Goal: Find specific page/section: Find specific page/section

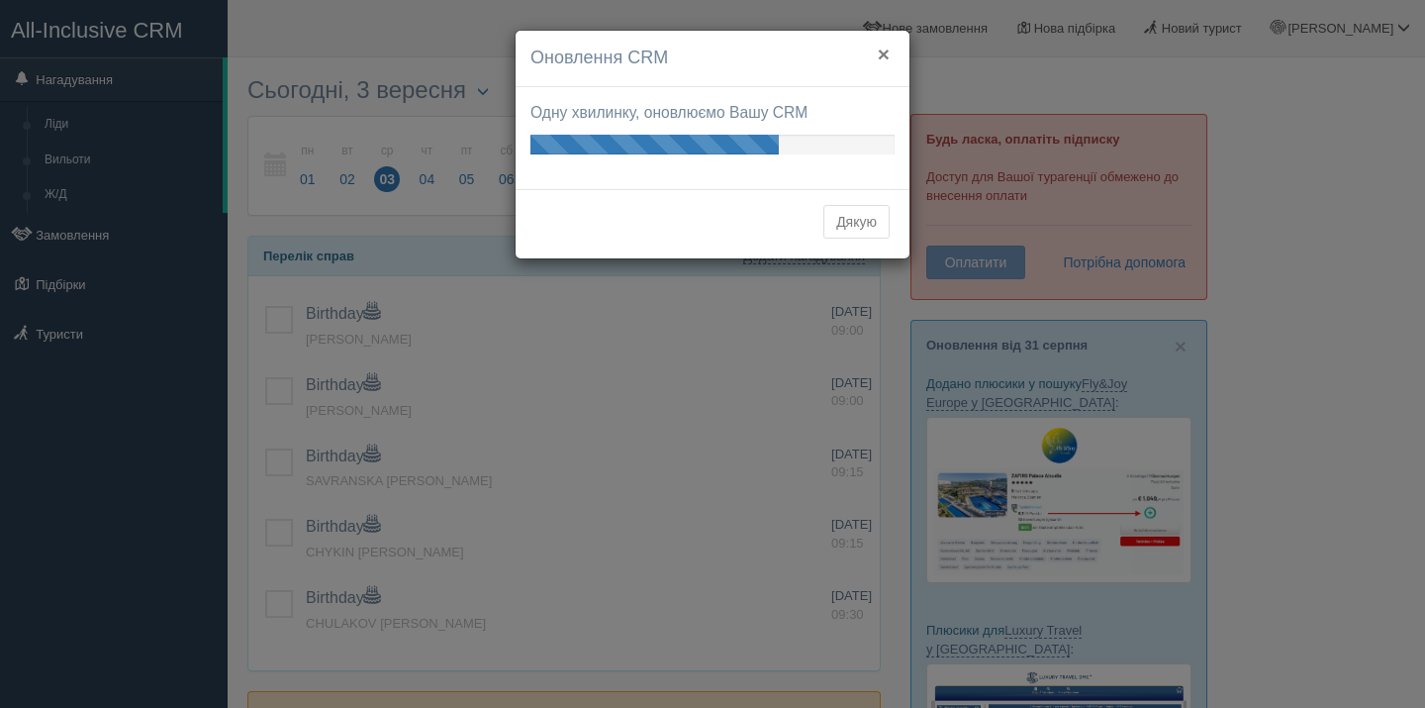
click at [885, 60] on button "×" at bounding box center [884, 54] width 12 height 21
click at [884, 53] on button "×" at bounding box center [884, 54] width 12 height 21
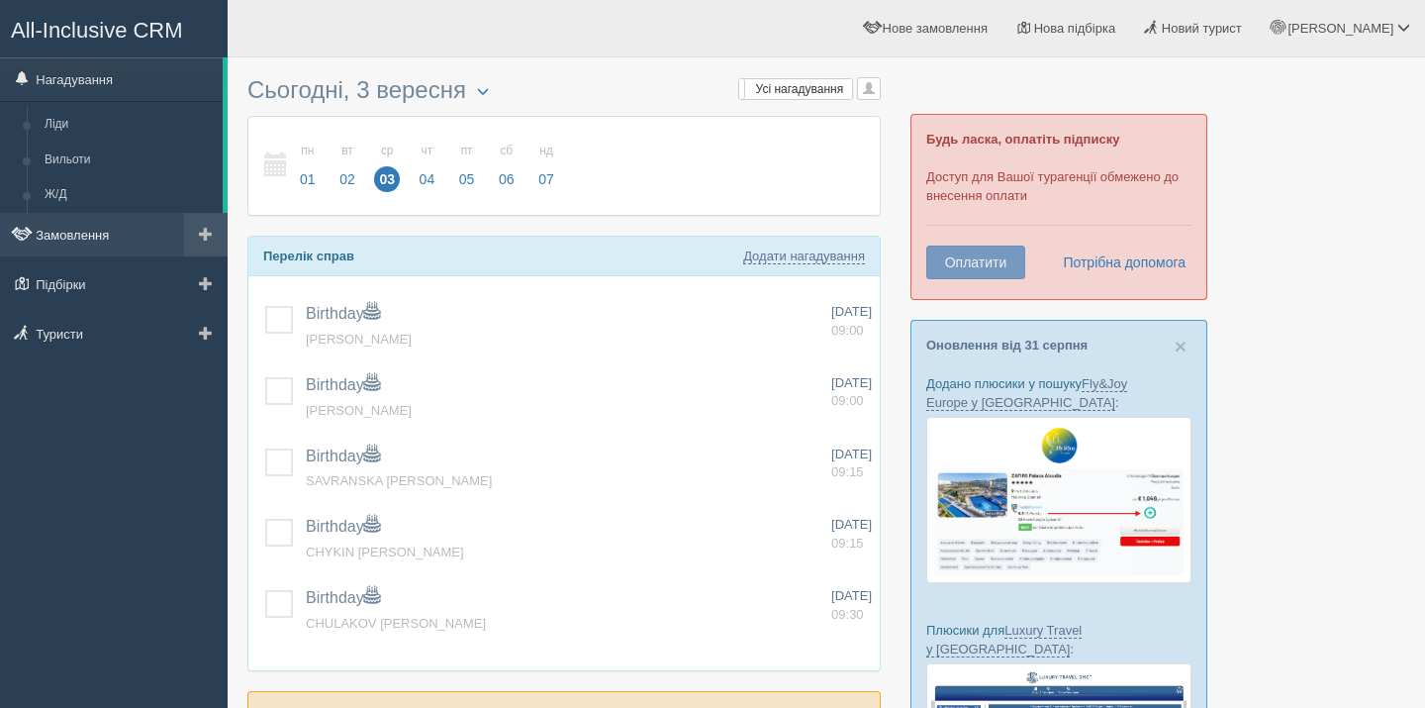
click at [85, 244] on link "Замовлення" at bounding box center [114, 235] width 228 height 44
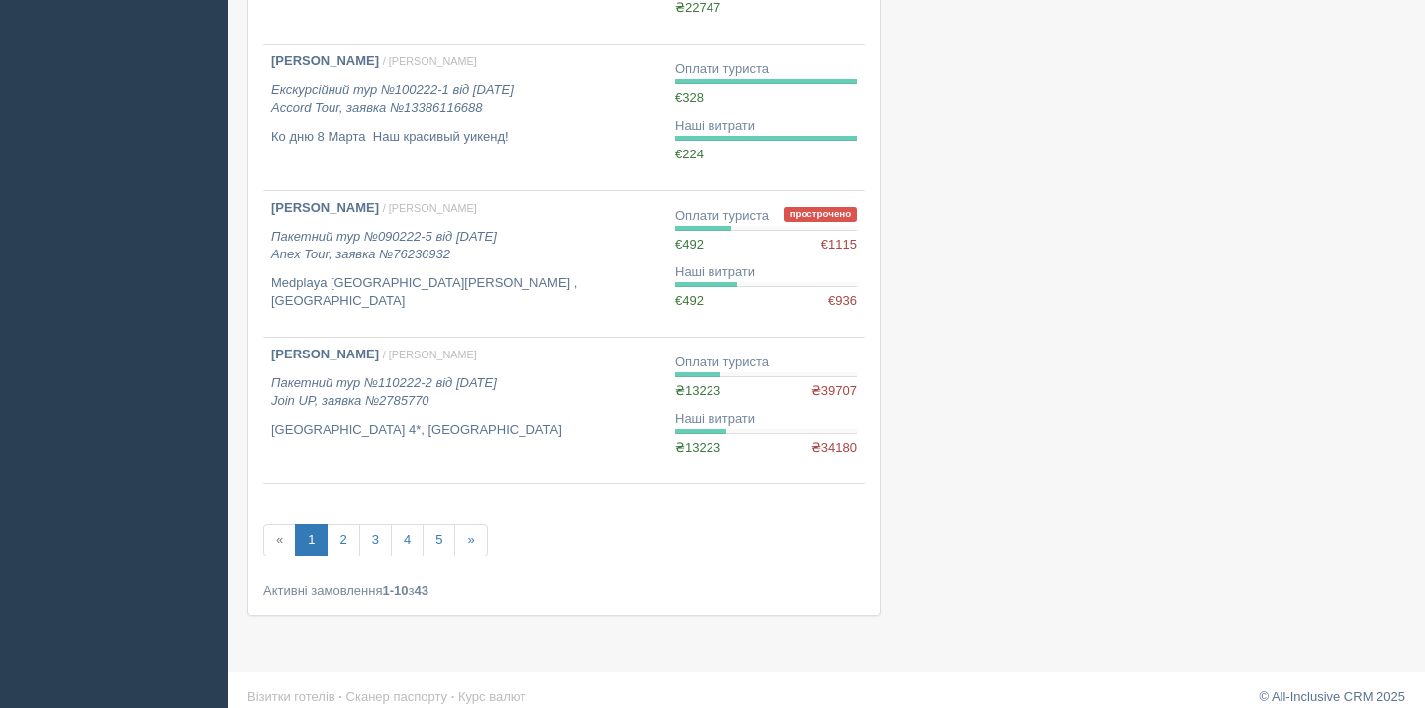
scroll to position [1224, 0]
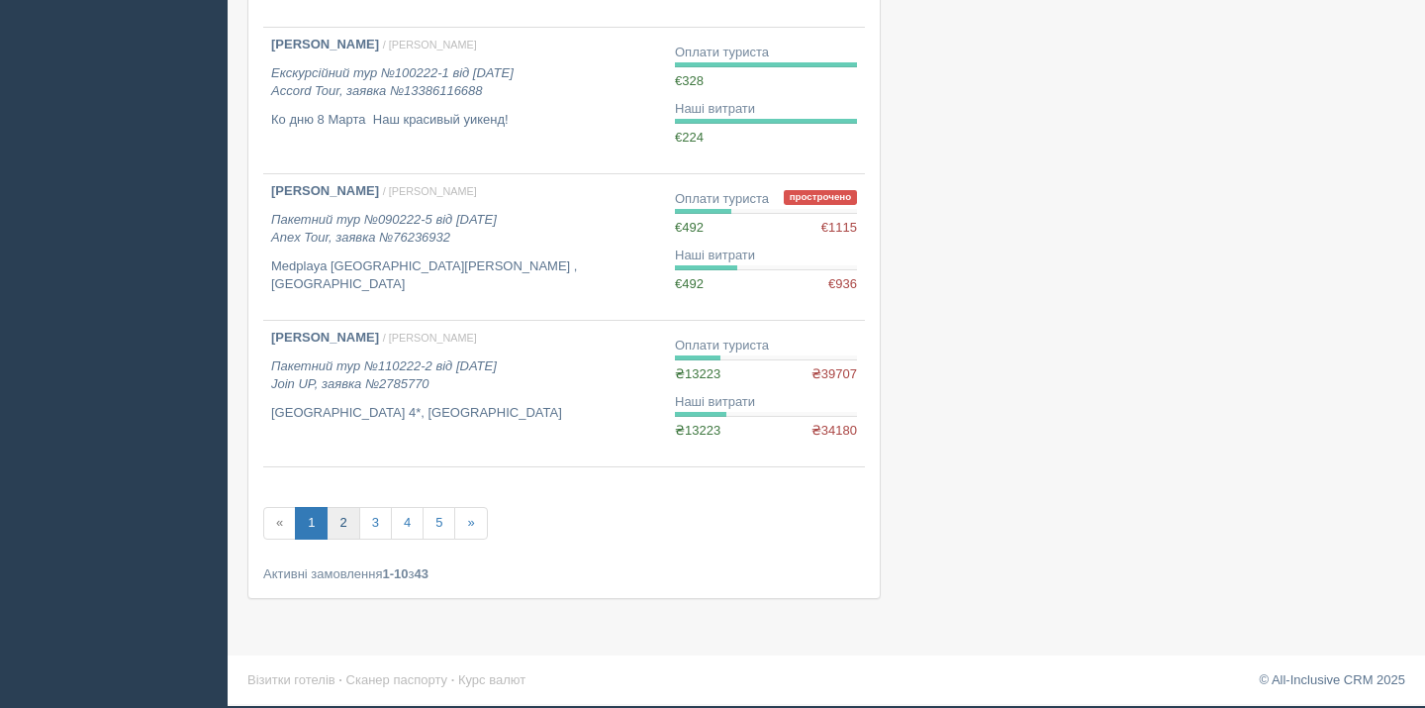
click at [347, 521] on link "2" at bounding box center [343, 523] width 33 height 33
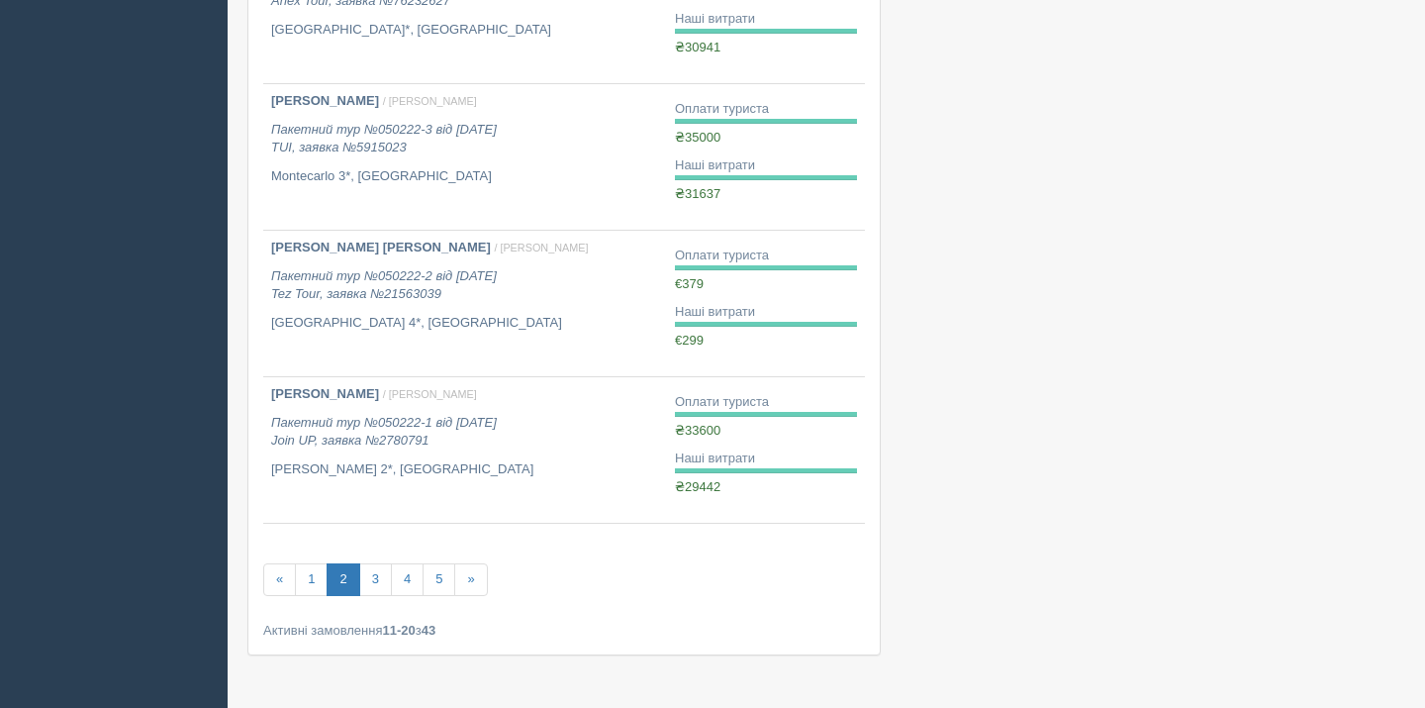
scroll to position [1170, 0]
click at [372, 575] on link "3" at bounding box center [375, 576] width 33 height 33
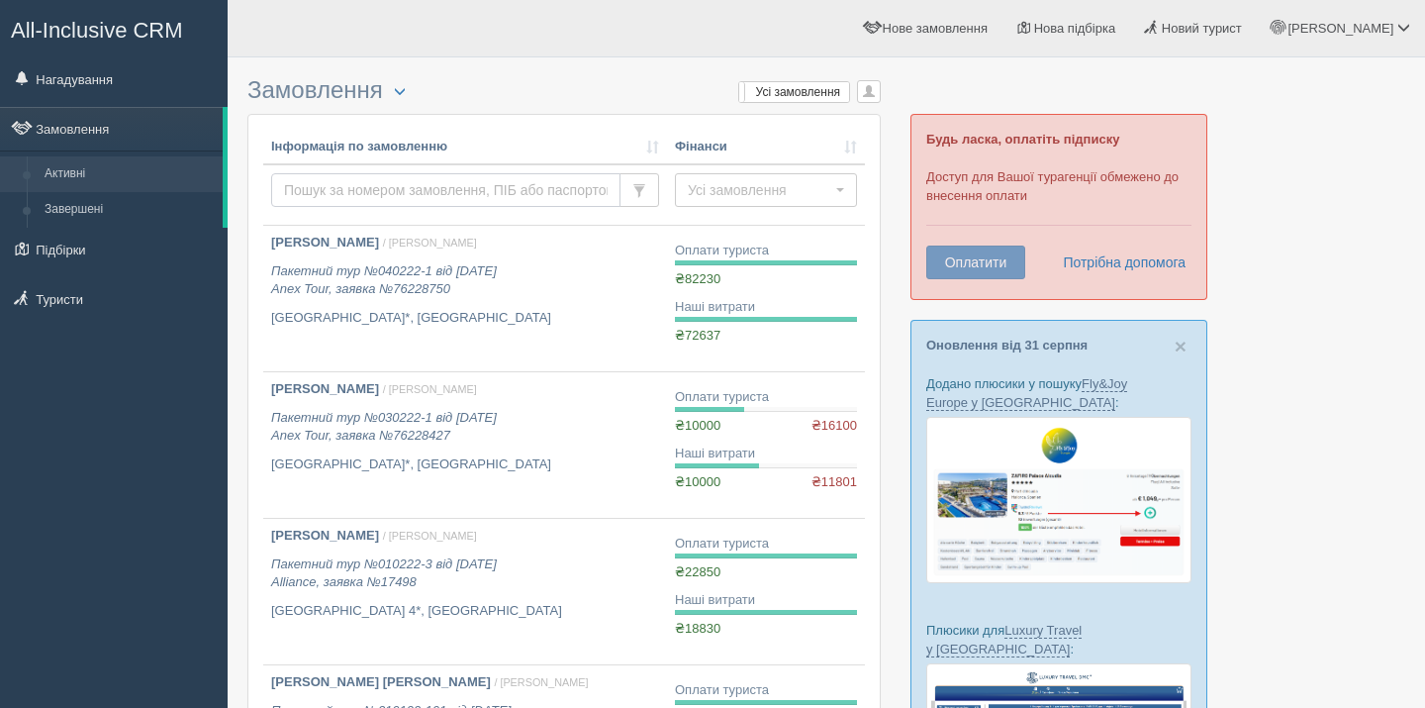
click at [321, 204] on input "text" at bounding box center [445, 190] width 349 height 34
type input "[PERSON_NAME]"
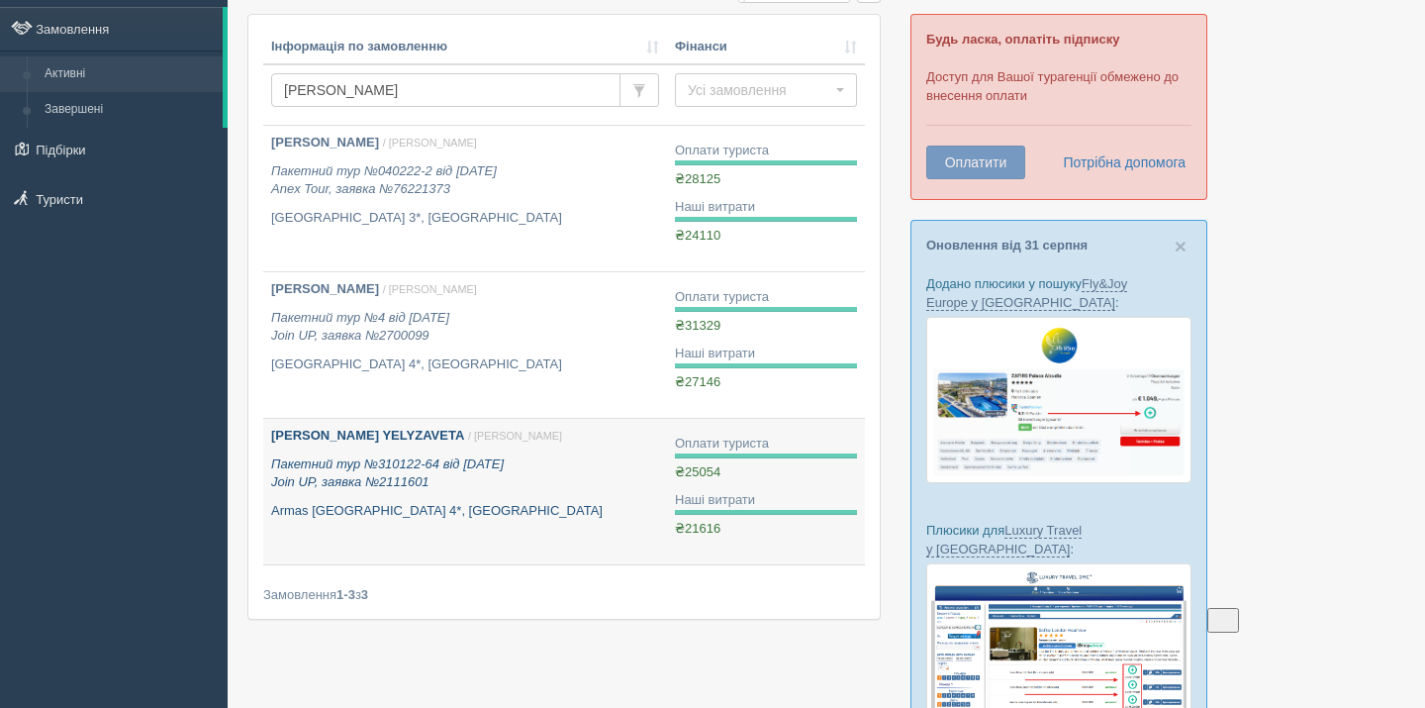
scroll to position [102, 0]
